Goal: Learn about a topic: Learn about a topic

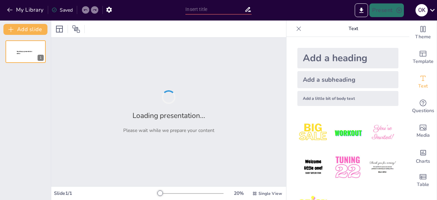
type input "Адаптація суспільства до потреб військовослужбовців та ветеранів: виклики і ріш…"
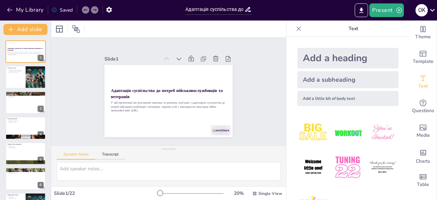
checkbox input "true"
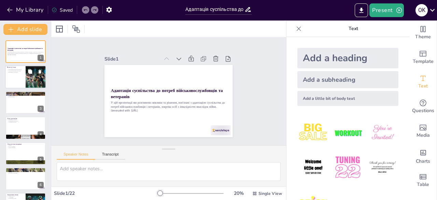
checkbox input "true"
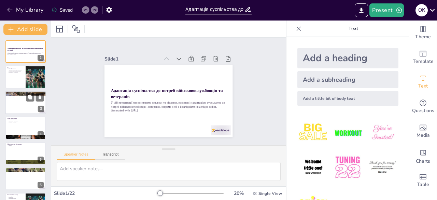
checkbox input "true"
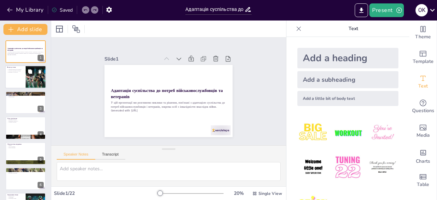
checkbox input "true"
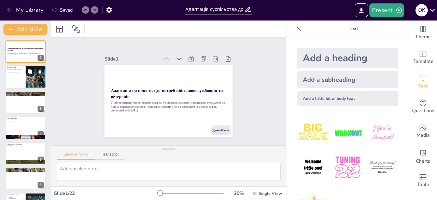
checkbox input "true"
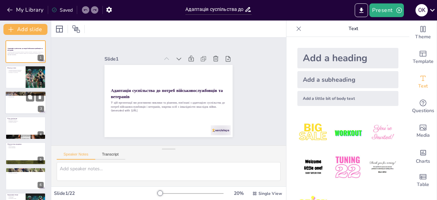
checkbox input "true"
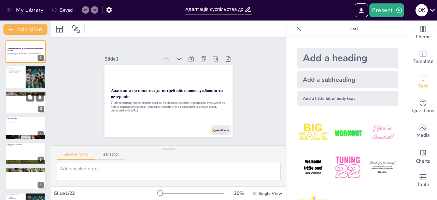
checkbox input "true"
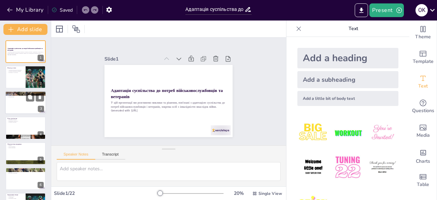
checkbox input "true"
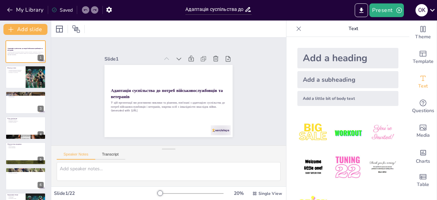
checkbox input "true"
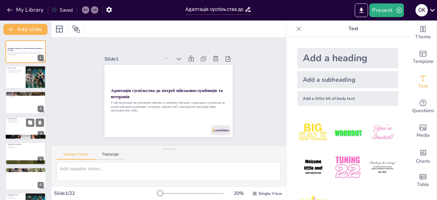
checkbox input "true"
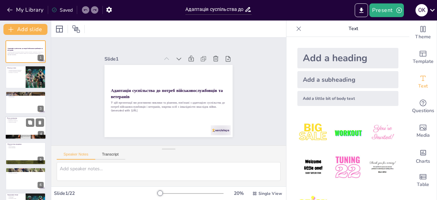
checkbox input "true"
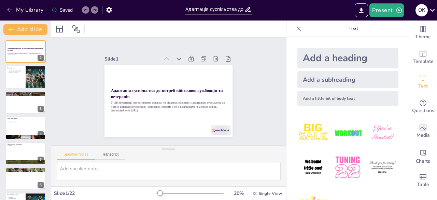
checkbox input "true"
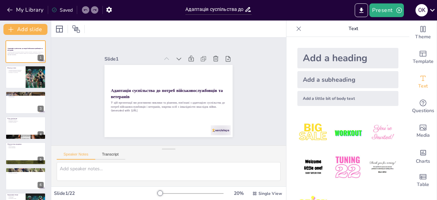
checkbox input "true"
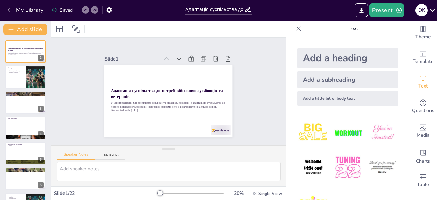
checkbox input "true"
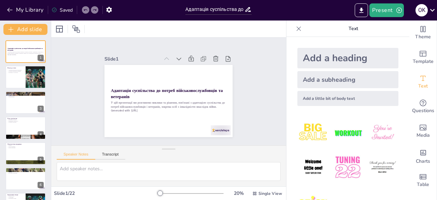
checkbox input "true"
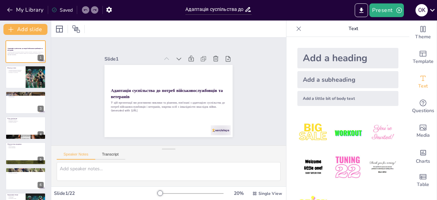
checkbox input "true"
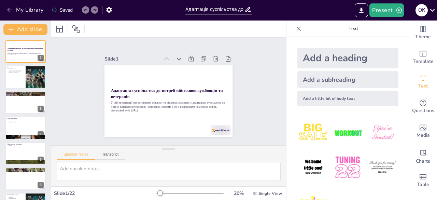
click at [435, 10] on icon at bounding box center [431, 9] width 9 height 9
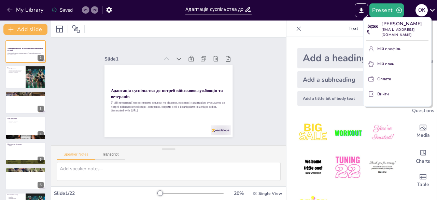
checkbox input "true"
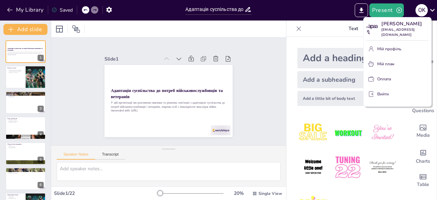
click at [18, 74] on div at bounding box center [218, 100] width 437 height 200
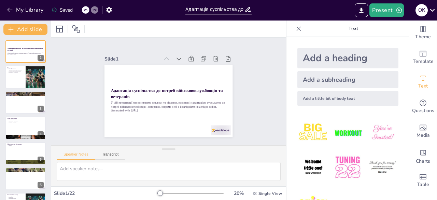
checkbox input "true"
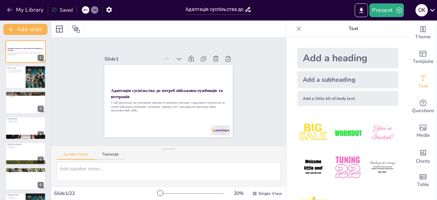
checkbox input "true"
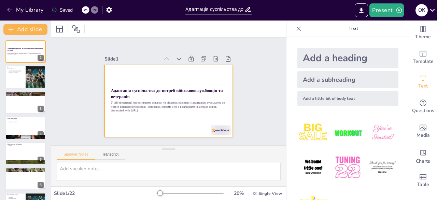
checkbox input "true"
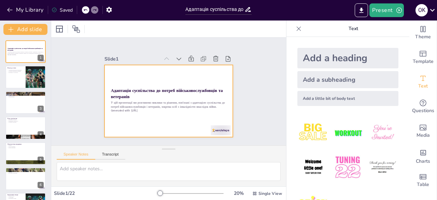
checkbox input "true"
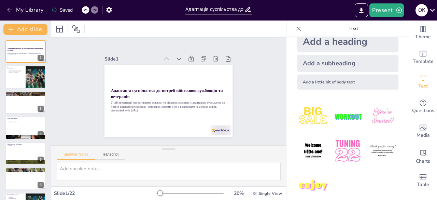
scroll to position [25, 0]
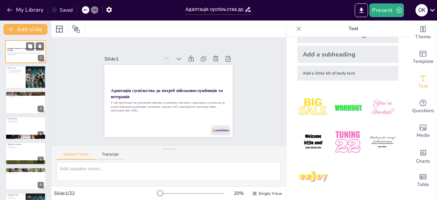
checkbox input "true"
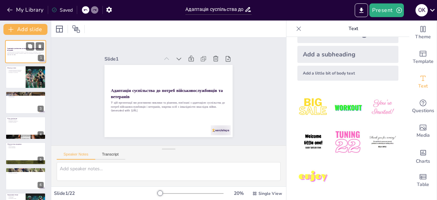
checkbox input "true"
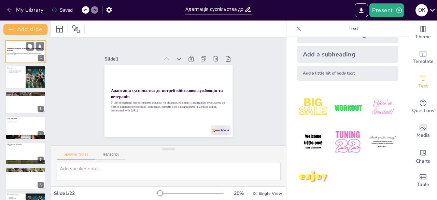
checkbox input "true"
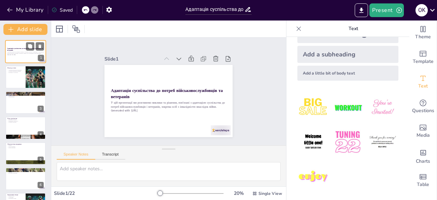
checkbox input "true"
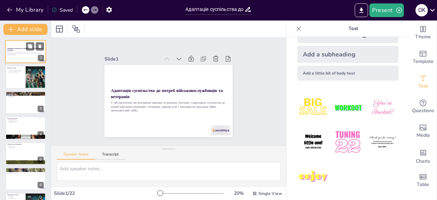
checkbox input "true"
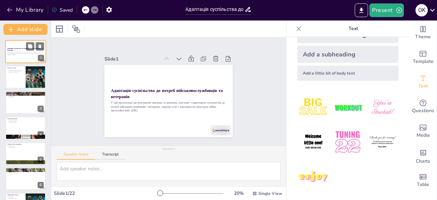
checkbox input "true"
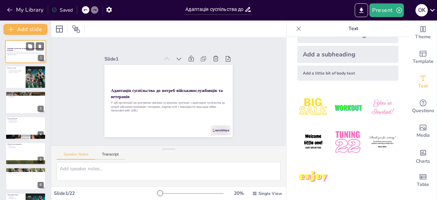
checkbox input "true"
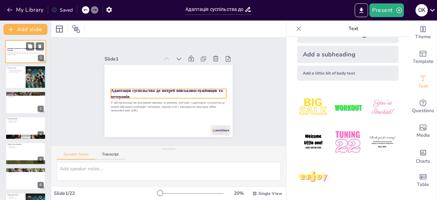
click at [11, 50] on strong "Адаптація суспільства до потреб військовослужбовців та ветеранів" at bounding box center [25, 49] width 36 height 4
checkbox input "true"
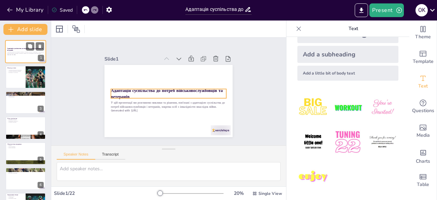
checkbox input "true"
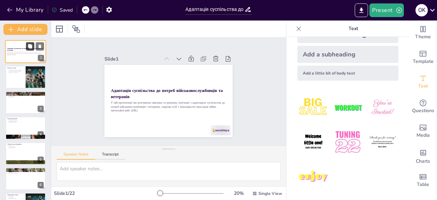
checkbox input "true"
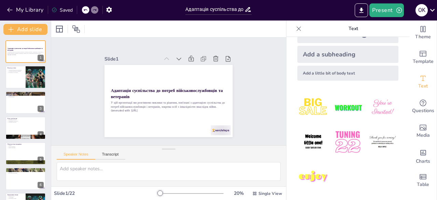
checkbox input "true"
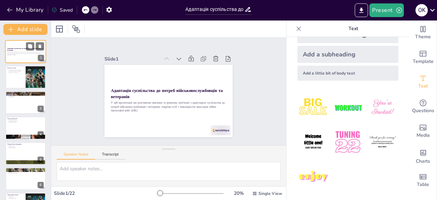
checkbox input "true"
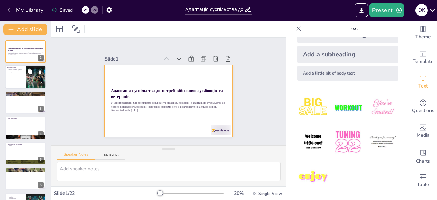
checkbox input "true"
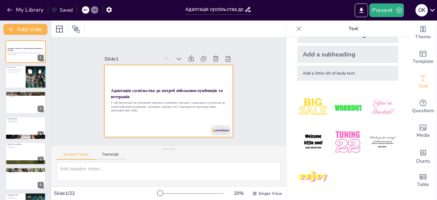
checkbox input "true"
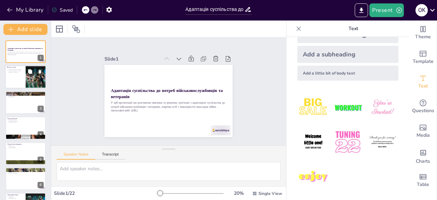
click at [20, 74] on div at bounding box center [25, 76] width 41 height 23
type textarea "Важливо розуміти, що адаптація є критично важливою для ветеранів, оскільки вона…"
checkbox input "true"
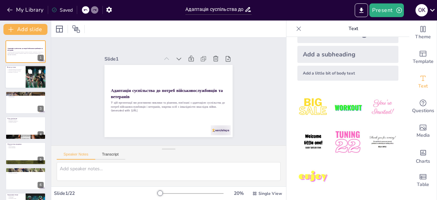
checkbox input "true"
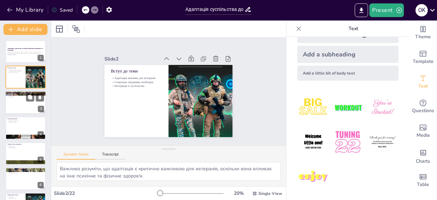
checkbox input "true"
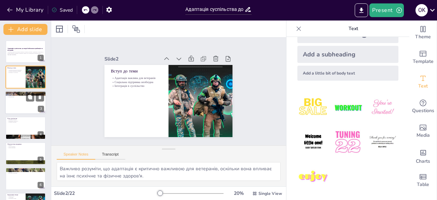
checkbox input "true"
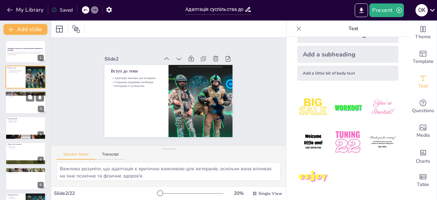
checkbox input "true"
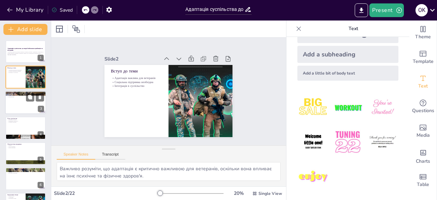
click at [22, 95] on p "Психологічні проблеми" at bounding box center [25, 94] width 37 height 1
type textarea "Соціальна ізоляція є серйозною проблемою для багатьох ветеранів, оскільки вона …"
checkbox input "true"
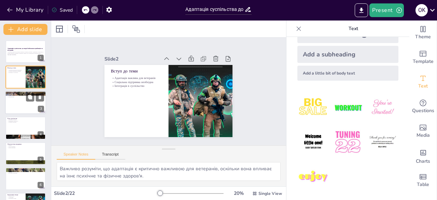
checkbox input "true"
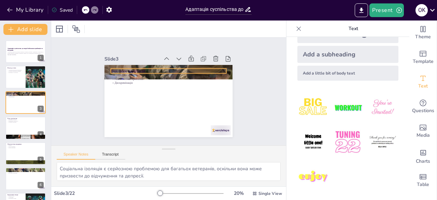
click at [137, 71] on p "Соціальна ізоляція" at bounding box center [170, 75] width 115 height 16
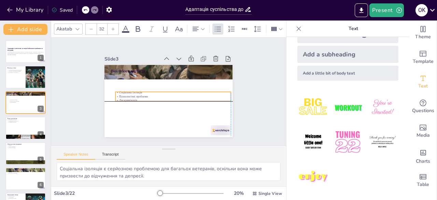
drag, startPoint x: 126, startPoint y: 77, endPoint x: 128, endPoint y: 99, distance: 22.0
click at [143, 99] on p "Психологічні проблеми" at bounding box center [162, 94] width 39 height 111
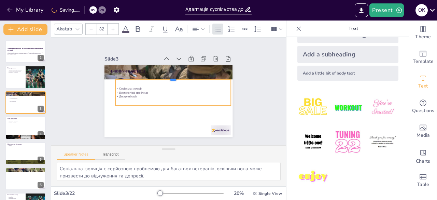
drag, startPoint x: 168, startPoint y: 93, endPoint x: 170, endPoint y: 76, distance: 16.8
click at [163, 76] on div at bounding box center [154, 85] width 17 height 115
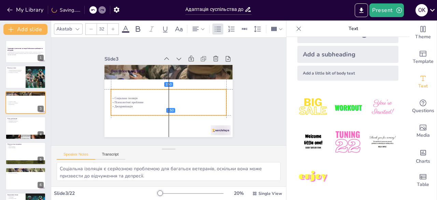
drag, startPoint x: 158, startPoint y: 94, endPoint x: 153, endPoint y: 106, distance: 13.4
click at [153, 106] on div "Соціальна ізоляція Психологічні проблеми Дискримінація" at bounding box center [164, 81] width 117 height 60
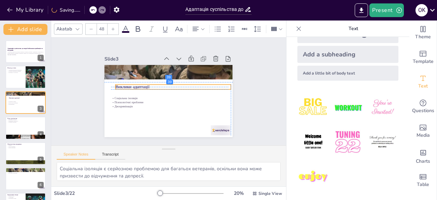
drag, startPoint x: 119, startPoint y: 68, endPoint x: 121, endPoint y: 83, distance: 15.5
click at [123, 83] on p "Виклики адаптації" at bounding box center [168, 98] width 90 height 82
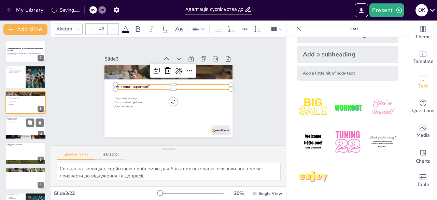
click at [31, 131] on div at bounding box center [25, 127] width 41 height 23
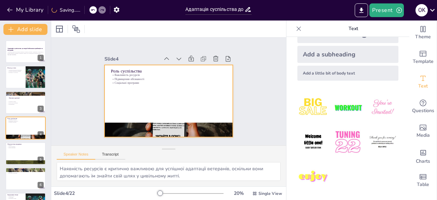
scroll to position [10, 0]
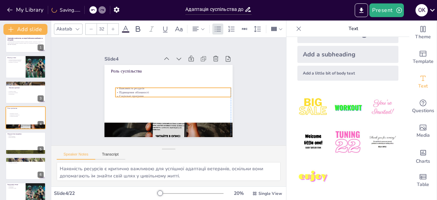
drag, startPoint x: 137, startPoint y: 77, endPoint x: 140, endPoint y: 90, distance: 13.5
click at [140, 90] on p "Підвищення обізнаності" at bounding box center [164, 94] width 88 height 80
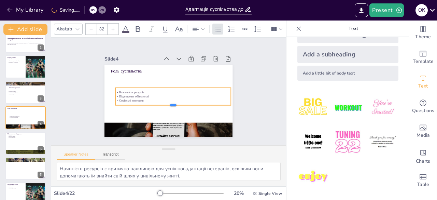
drag, startPoint x: 168, startPoint y: 96, endPoint x: 168, endPoint y: 104, distance: 8.2
click at [168, 104] on div at bounding box center [180, 79] width 62 height 102
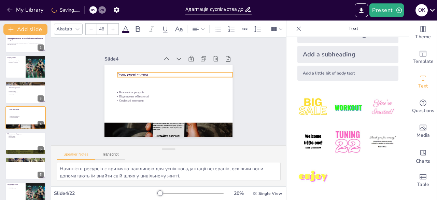
drag, startPoint x: 131, startPoint y: 69, endPoint x: 135, endPoint y: 72, distance: 5.3
click at [149, 72] on p "Роль суспільства" at bounding box center [185, 86] width 72 height 97
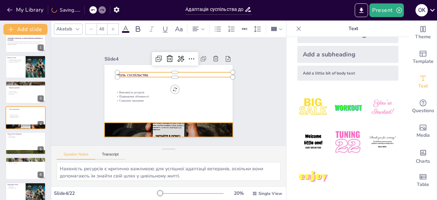
click at [156, 127] on div at bounding box center [146, 60] width 179 height 179
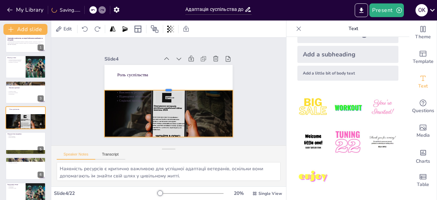
drag, startPoint x: 165, startPoint y: 118, endPoint x: 173, endPoint y: 86, distance: 33.5
click at [173, 86] on div at bounding box center [167, 87] width 126 height 32
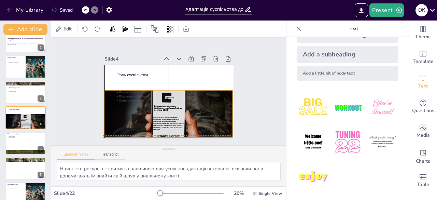
click at [119, 92] on div "Важливість ресурсів Підвищення обізнаності Соціальні програми" at bounding box center [162, 91] width 86 height 93
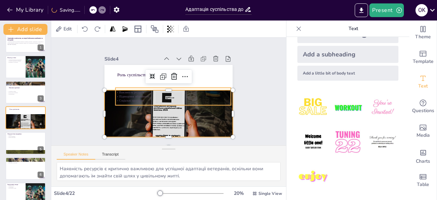
click at [121, 95] on p "Підвищення обізнаності" at bounding box center [168, 97] width 95 height 71
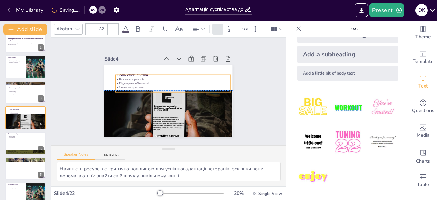
drag, startPoint x: 120, startPoint y: 91, endPoint x: 118, endPoint y: 77, distance: 14.5
click at [145, 77] on div "Важливість ресурсів Підвищення обізнаності Соціальні програми" at bounding box center [174, 99] width 58 height 110
click at [174, 72] on div at bounding box center [188, 92] width 29 height 114
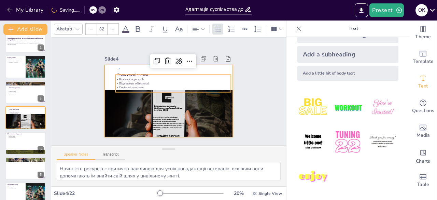
click at [123, 68] on div at bounding box center [159, 91] width 72 height 128
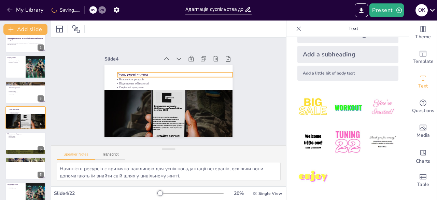
click at [131, 71] on p "Роль суспільства" at bounding box center [182, 80] width 103 height 63
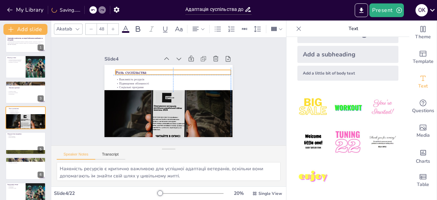
drag, startPoint x: 126, startPoint y: 71, endPoint x: 121, endPoint y: 67, distance: 6.3
click at [165, 67] on p "Роль суспільства" at bounding box center [185, 101] width 41 height 111
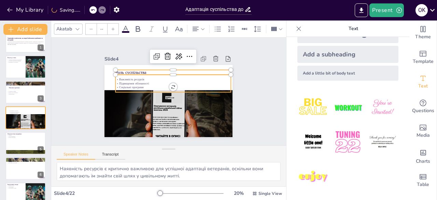
click at [165, 78] on p "Важливість ресурсів" at bounding box center [179, 99] width 28 height 114
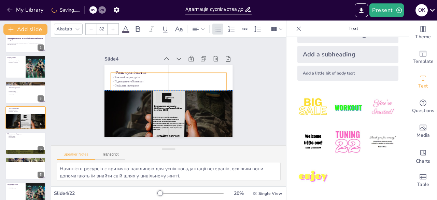
drag, startPoint x: 122, startPoint y: 78, endPoint x: 117, endPoint y: 74, distance: 6.1
click at [150, 74] on p "Важливість ресурсів" at bounding box center [180, 84] width 61 height 102
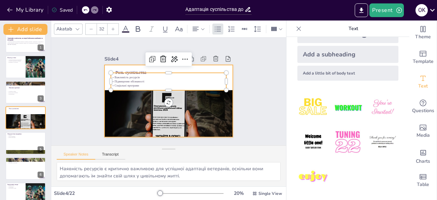
click at [225, 80] on div at bounding box center [177, 86] width 126 height 147
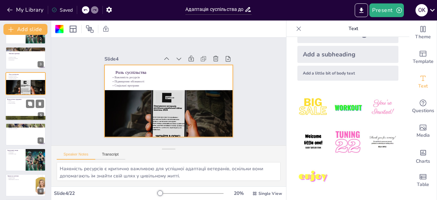
click at [26, 107] on div at bounding box center [25, 108] width 41 height 23
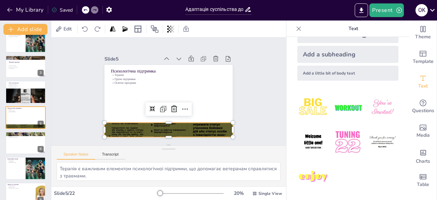
click at [143, 120] on div at bounding box center [135, 72] width 143 height 156
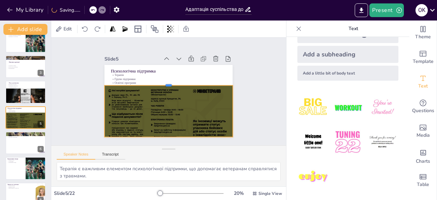
drag, startPoint x: 163, startPoint y: 119, endPoint x: 164, endPoint y: 82, distance: 37.2
click at [162, 82] on div at bounding box center [159, 91] width 5 height 128
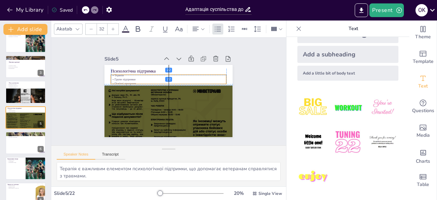
click at [213, 87] on p "Терапія" at bounding box center [163, 107] width 111 height 40
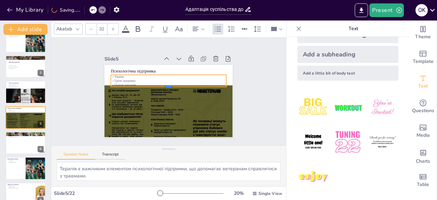
click at [164, 82] on div "Психологічна підтримка Терапія Групи підтримки Освітні програми" at bounding box center [172, 83] width 146 height 118
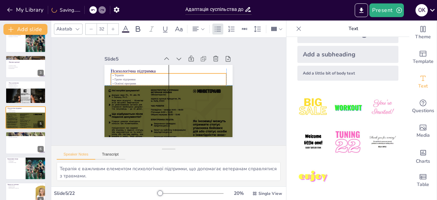
click at [167, 74] on p "Терапія" at bounding box center [165, 76] width 114 height 28
click at [23, 131] on div "Освіта та професійна підготовка Навчальні курси Тренінги Програми стажування 6" at bounding box center [25, 142] width 41 height 23
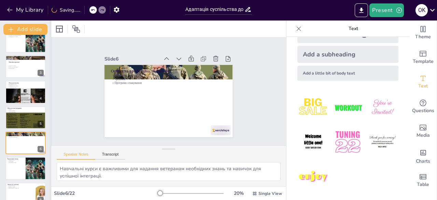
scroll to position [61, 0]
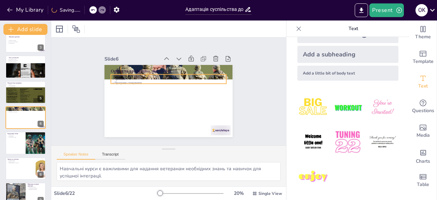
click at [175, 80] on p "Програми стажування" at bounding box center [177, 91] width 4 height 115
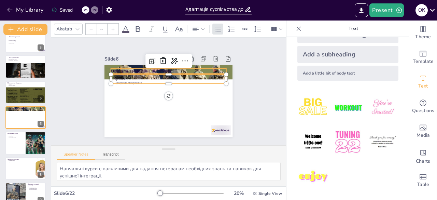
click at [207, 65] on div "Освіта та професійна підготовка Навчальні курси Тренінги Програми стажування" at bounding box center [159, 93] width 97 height 140
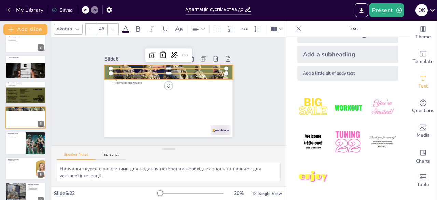
click at [225, 71] on div at bounding box center [187, 93] width 82 height 134
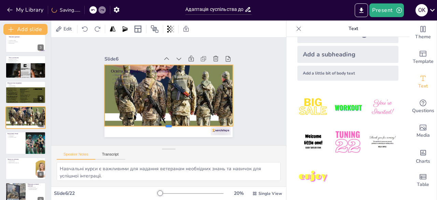
drag, startPoint x: 163, startPoint y: 77, endPoint x: 157, endPoint y: 123, distance: 47.2
click at [155, 123] on div at bounding box center [133, 102] width 45 height 123
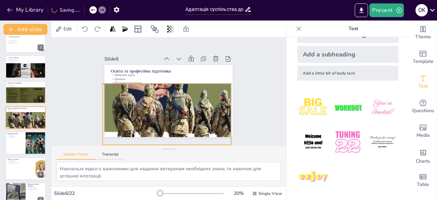
drag, startPoint x: 179, startPoint y: 92, endPoint x: 176, endPoint y: 110, distance: 18.0
click at [176, 110] on div at bounding box center [168, 101] width 159 height 127
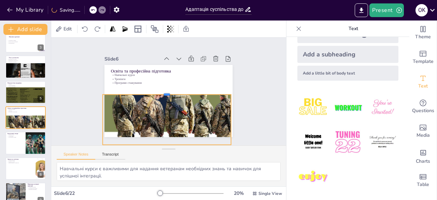
drag, startPoint x: 163, startPoint y: 80, endPoint x: 163, endPoint y: 91, distance: 10.9
click at [163, 91] on div at bounding box center [167, 89] width 45 height 123
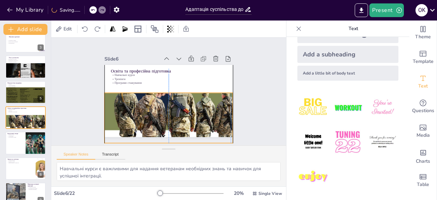
click at [157, 97] on div at bounding box center [169, 100] width 164 height 146
click at [250, 74] on div "Slide 1 Адаптація суспільства до потреб військовослужбовців та ветеранів У цій …" at bounding box center [168, 91] width 245 height 131
